Goal: Transaction & Acquisition: Obtain resource

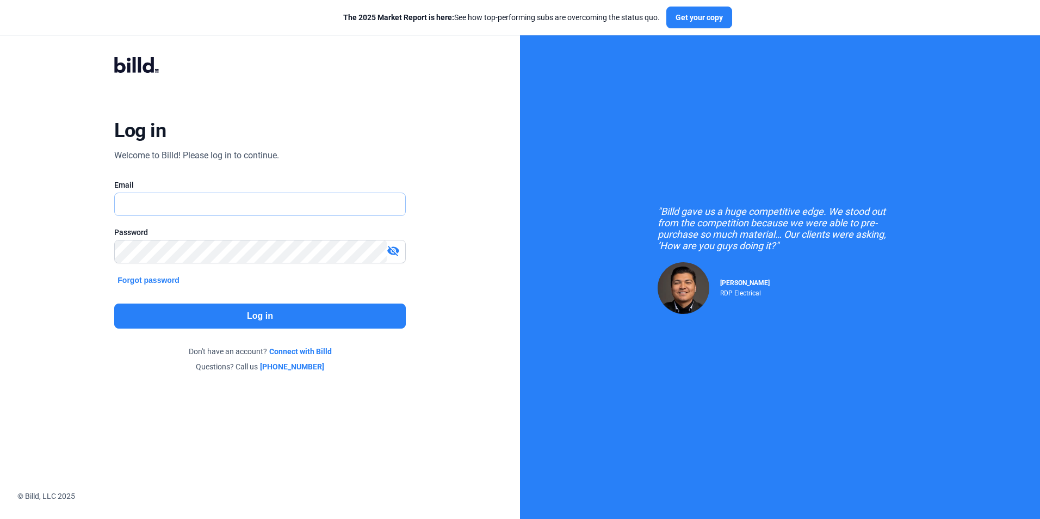
type input "[PERSON_NAME][EMAIL_ADDRESS][DOMAIN_NAME]"
click at [263, 310] on button "Log in" at bounding box center [259, 316] width 291 height 25
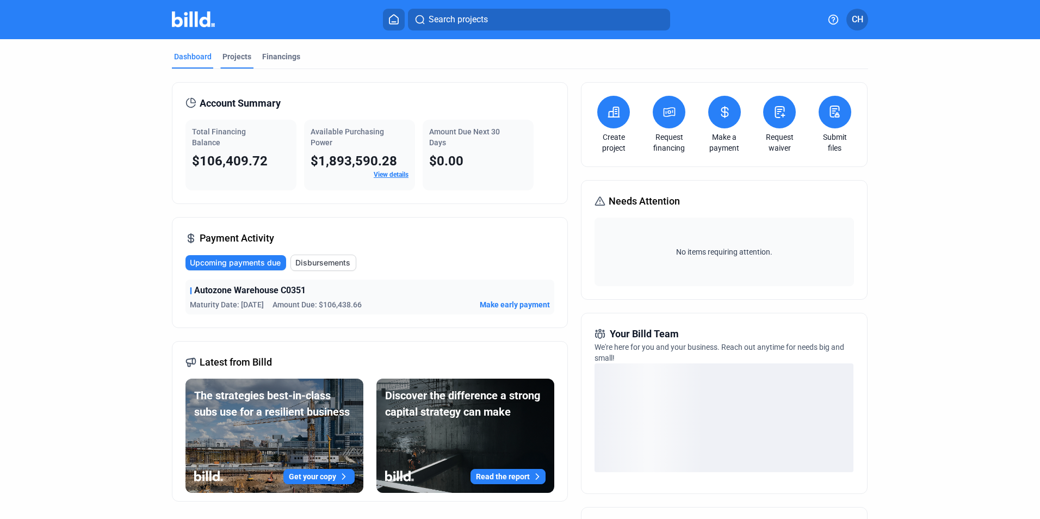
click at [230, 52] on div "Projects" at bounding box center [237, 56] width 29 height 11
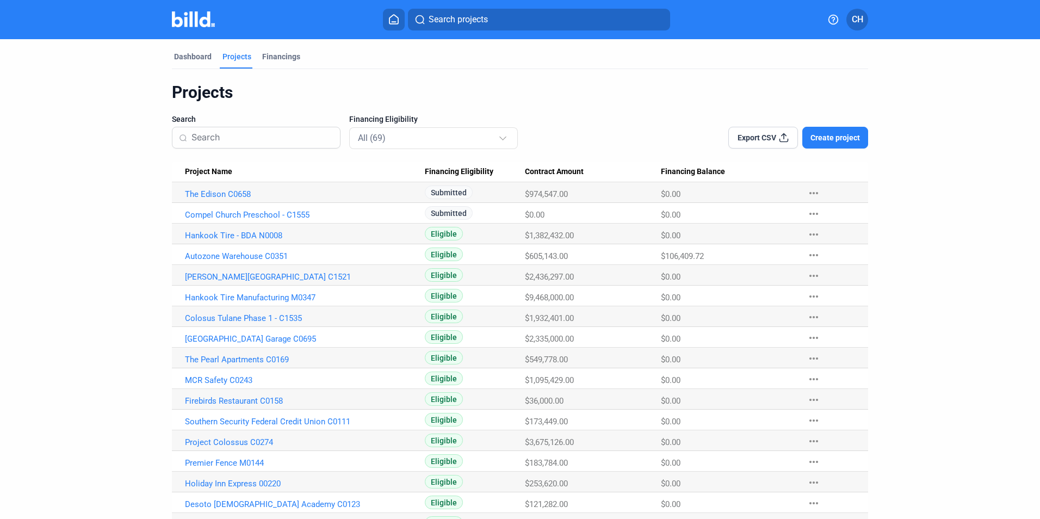
click at [818, 134] on span "Create project" at bounding box center [836, 137] width 50 height 11
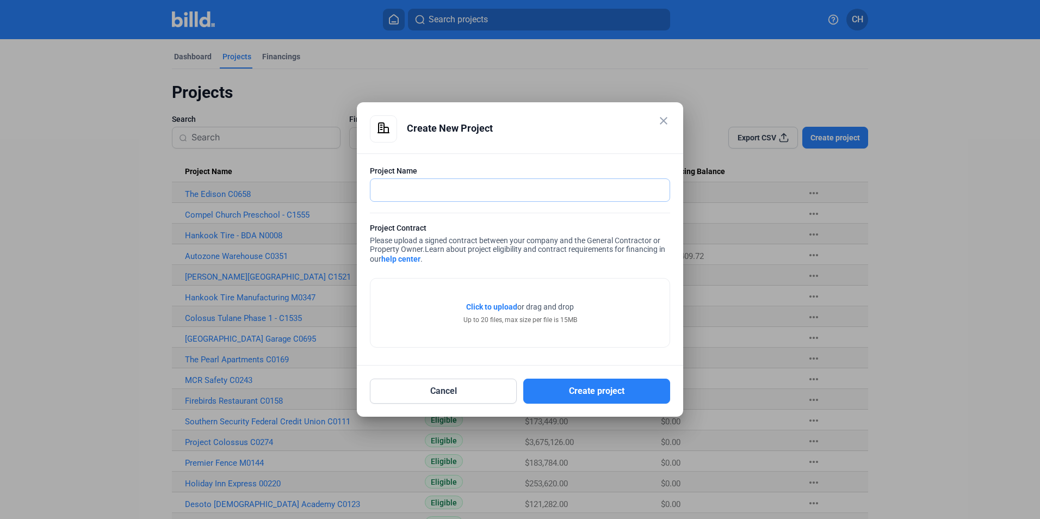
click at [401, 193] on input "text" at bounding box center [520, 190] width 299 height 22
click at [430, 194] on input "Hankook" at bounding box center [514, 190] width 287 height 22
type input "Hankook Tire BDA - N"
click at [662, 118] on mat-icon "close" at bounding box center [663, 120] width 13 height 13
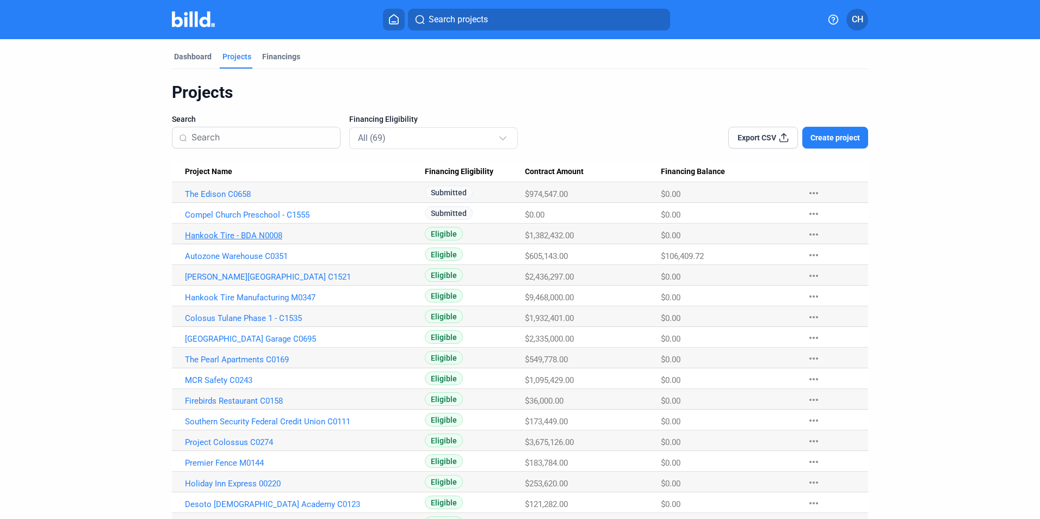
click at [253, 233] on link "Hankook Tire - BDA N0008" at bounding box center [305, 236] width 240 height 10
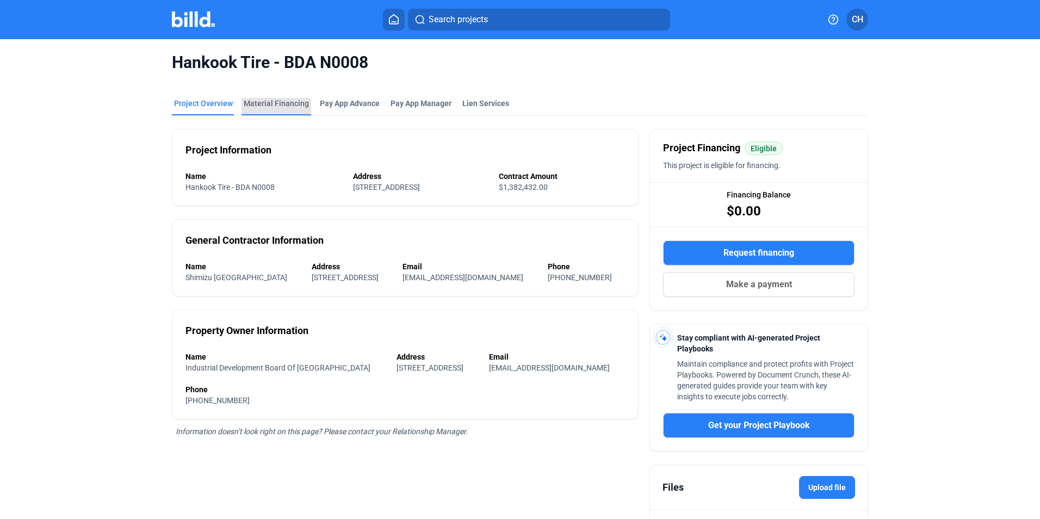
click at [277, 102] on div "Material Financing" at bounding box center [276, 103] width 65 height 11
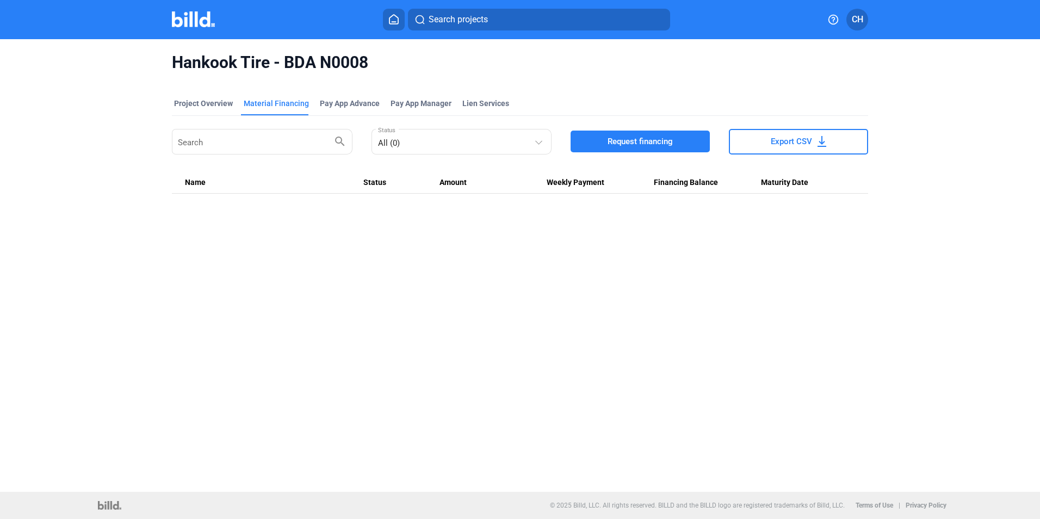
click at [650, 143] on span "Request financing" at bounding box center [640, 141] width 65 height 11
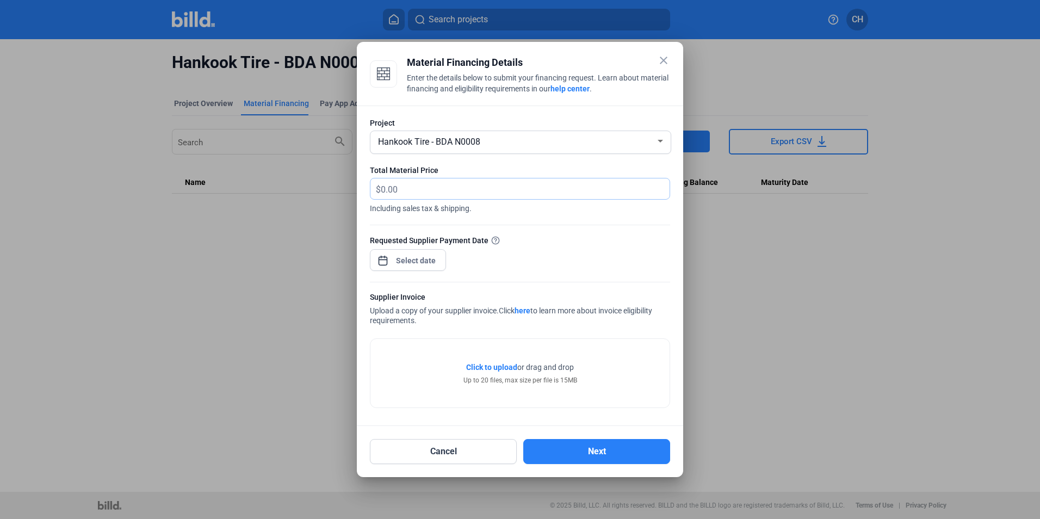
click at [457, 184] on input "text" at bounding box center [519, 188] width 276 height 21
type input "56,840.00"
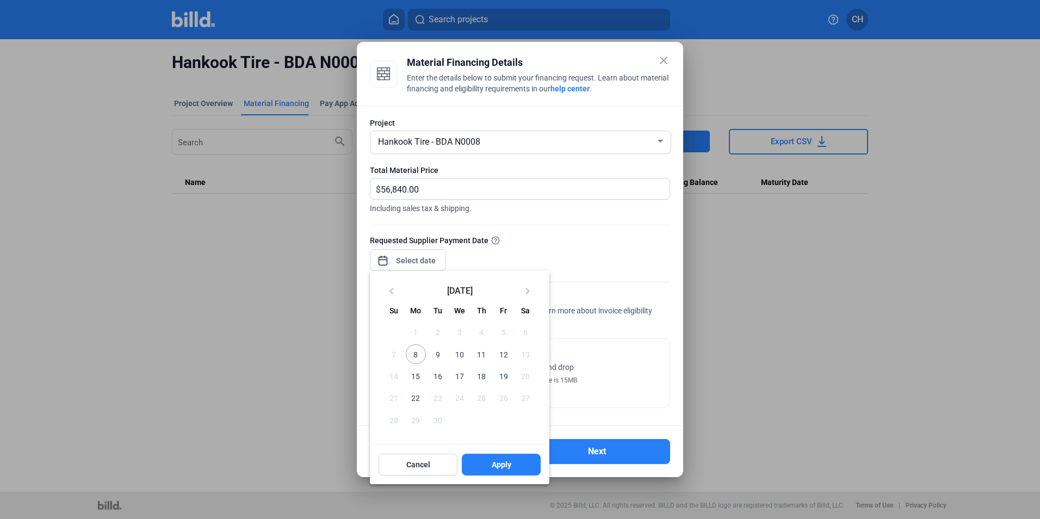
click at [420, 261] on div "close Material Financing Details Enter the details below to submit your financi…" at bounding box center [520, 259] width 1040 height 519
click at [481, 291] on span "[DATE]" at bounding box center [460, 290] width 114 height 9
click at [413, 264] on div at bounding box center [520, 259] width 1040 height 519
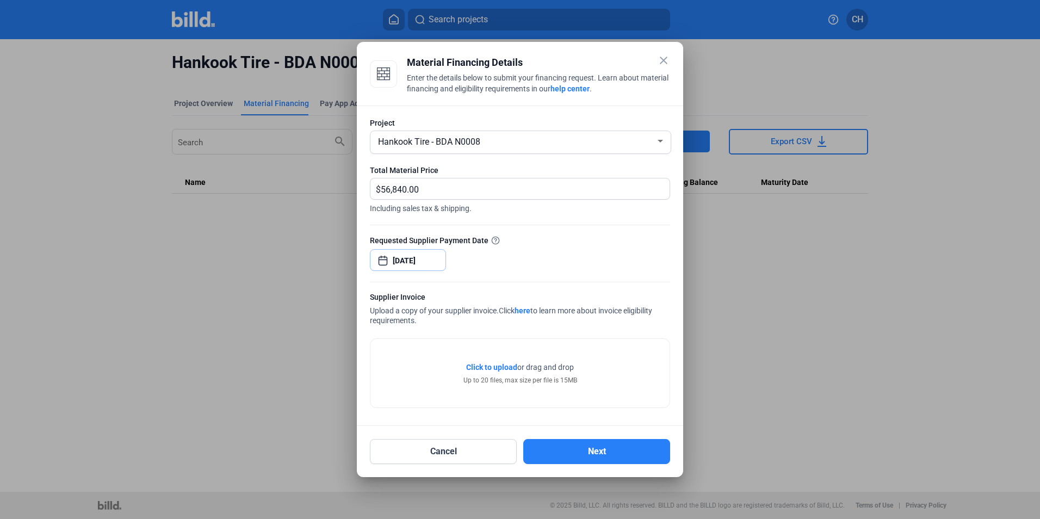
type input "[DATE]"
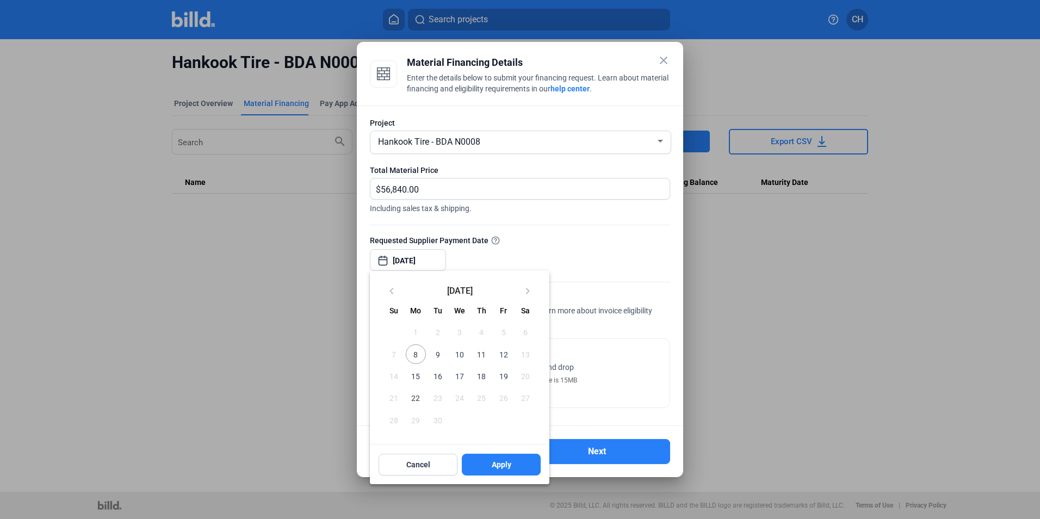
drag, startPoint x: 437, startPoint y: 258, endPoint x: 345, endPoint y: 250, distance: 92.3
click at [345, 250] on div "close Material Financing Details Enter the details below to submit your financi…" at bounding box center [520, 259] width 1040 height 519
click at [425, 462] on span "Cancel" at bounding box center [418, 464] width 24 height 11
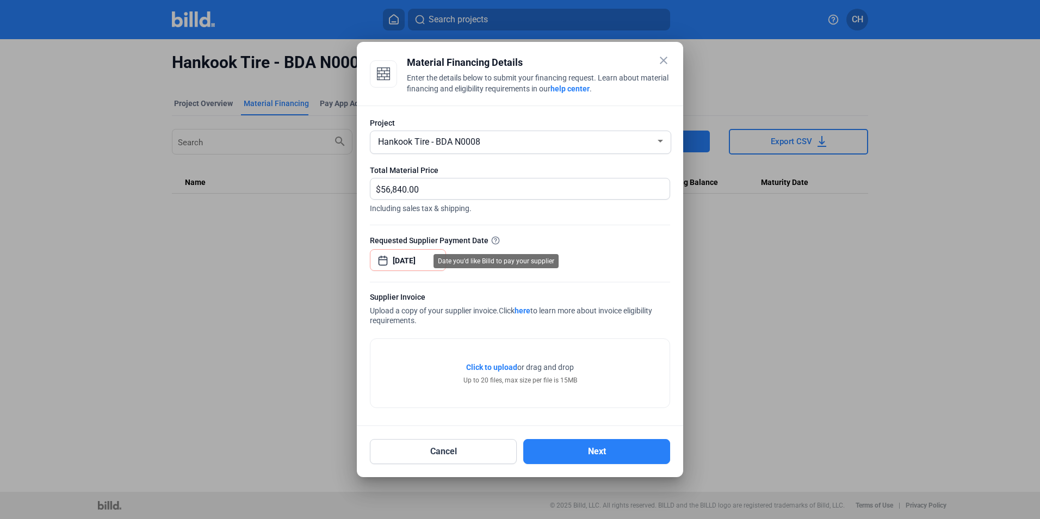
click at [497, 241] on icon at bounding box center [495, 240] width 9 height 9
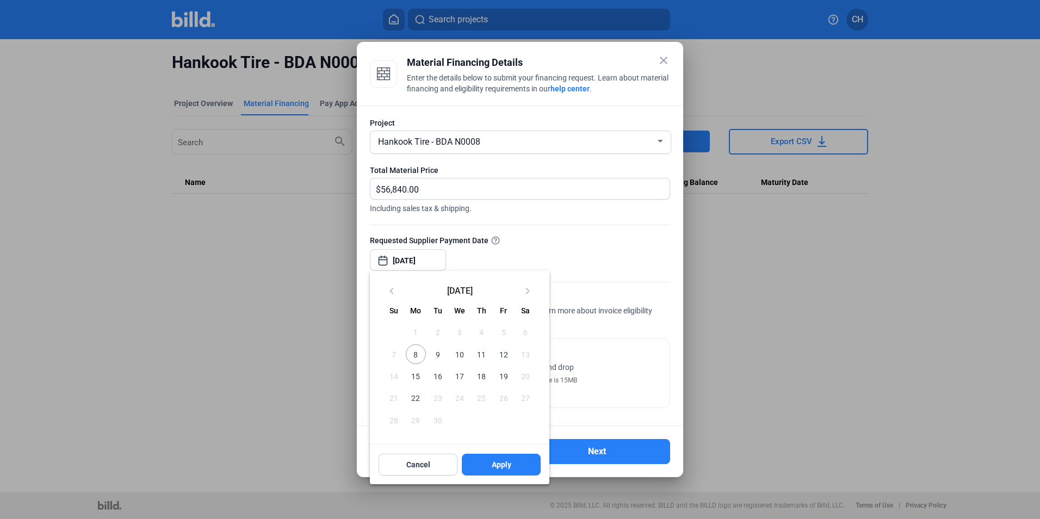
click at [394, 263] on div "close Material Financing Details Enter the details below to submit your financi…" at bounding box center [520, 259] width 1040 height 519
click at [441, 259] on div at bounding box center [520, 259] width 1040 height 519
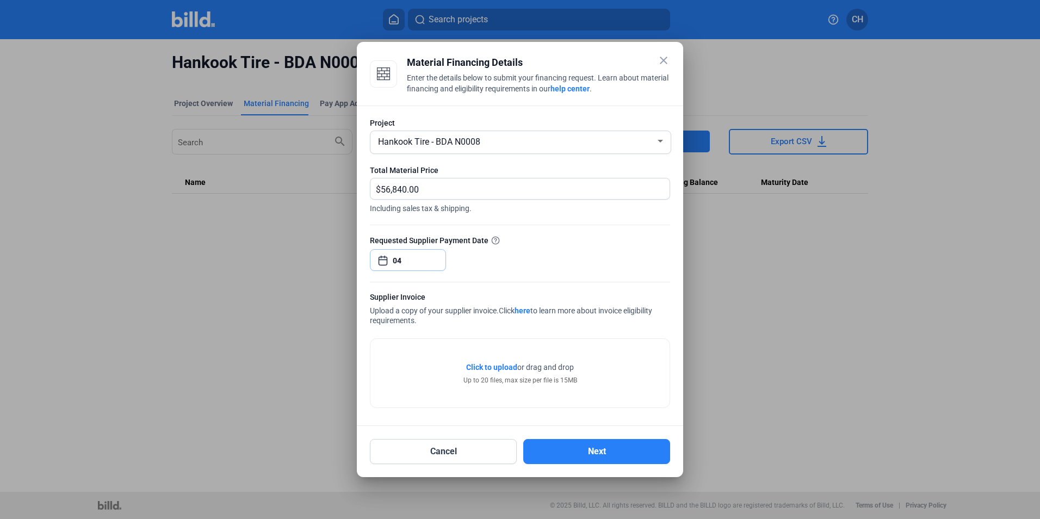
type input "4"
type input "d"
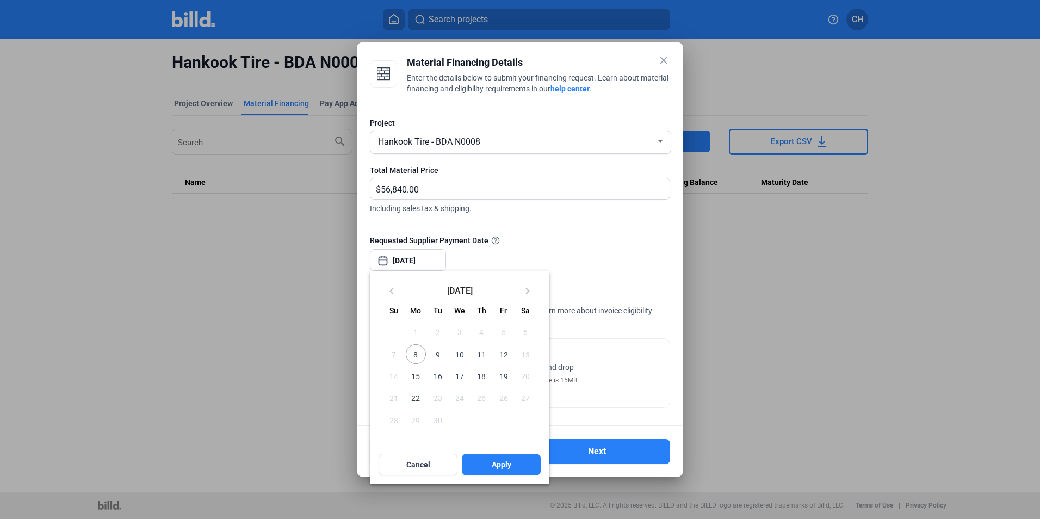
click at [393, 262] on div "close Material Financing Details Enter the details below to submit your financi…" at bounding box center [520, 259] width 1040 height 519
click at [394, 262] on div at bounding box center [520, 259] width 1040 height 519
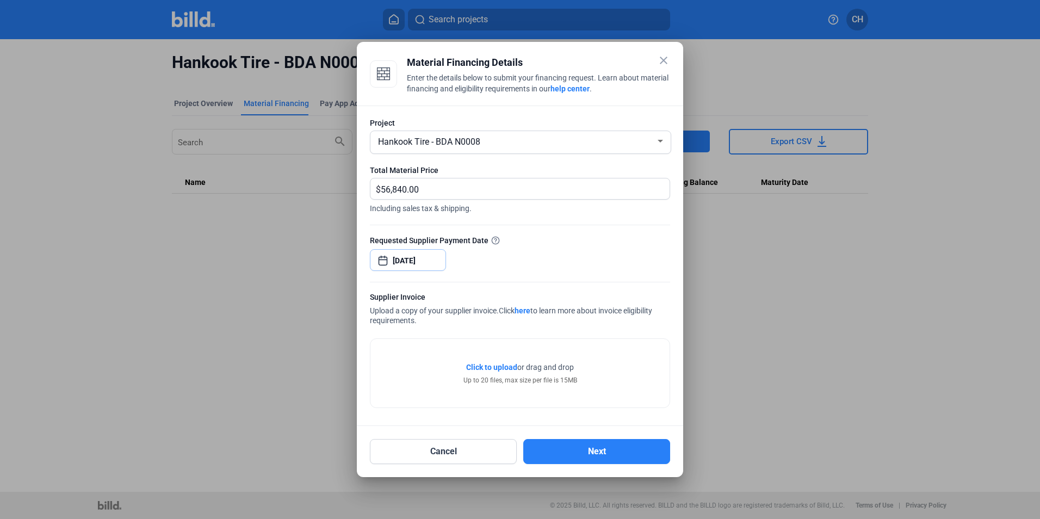
drag, startPoint x: 394, startPoint y: 262, endPoint x: 404, endPoint y: 258, distance: 10.8
click at [404, 258] on input "[DATE]" at bounding box center [416, 260] width 47 height 13
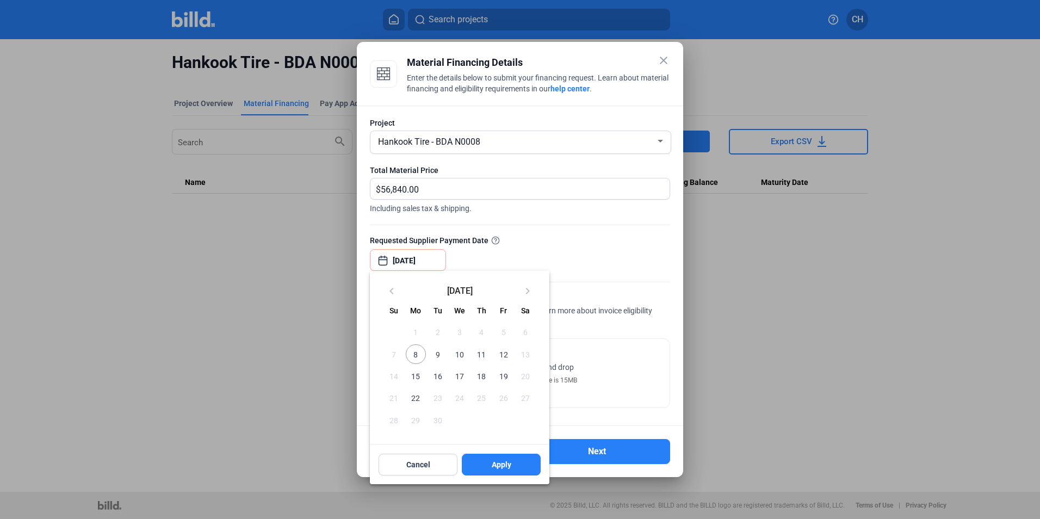
click at [400, 258] on div at bounding box center [520, 259] width 1040 height 519
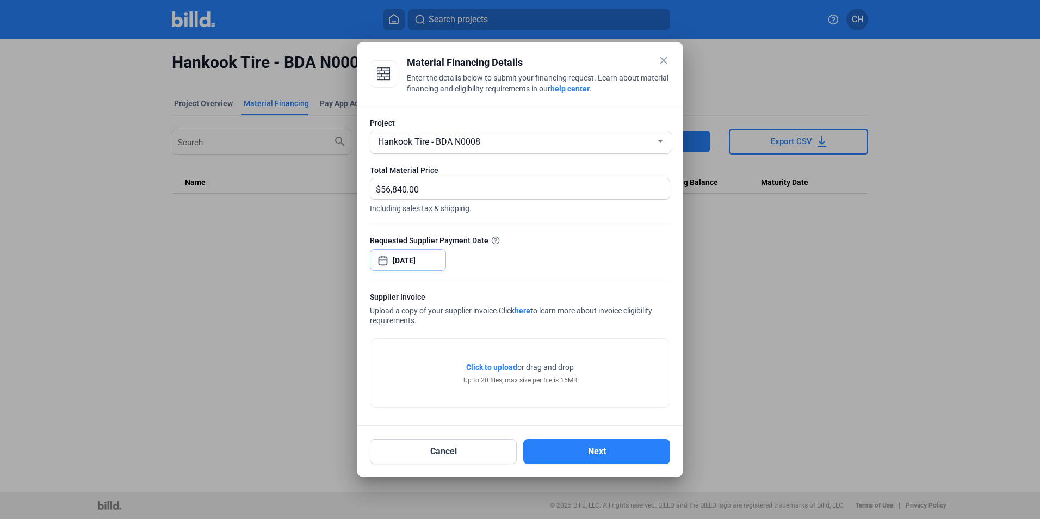
type input "[DATE]"
click at [495, 366] on span "Click to upload" at bounding box center [491, 367] width 51 height 9
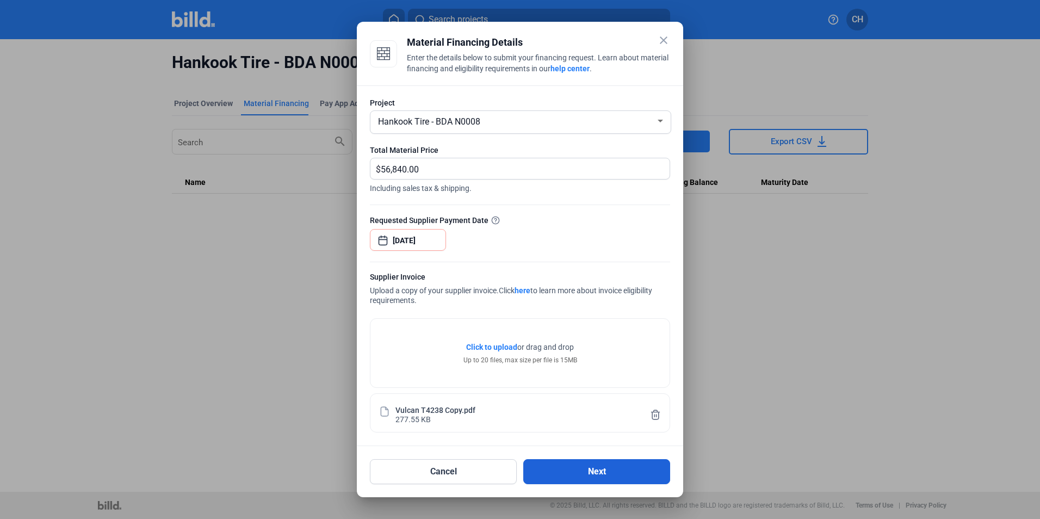
click at [601, 470] on button "Next" at bounding box center [596, 471] width 147 height 25
click at [596, 474] on button "Next" at bounding box center [596, 471] width 147 height 25
click at [667, 36] on mat-icon "close" at bounding box center [663, 40] width 13 height 13
